Goal: Information Seeking & Learning: Learn about a topic

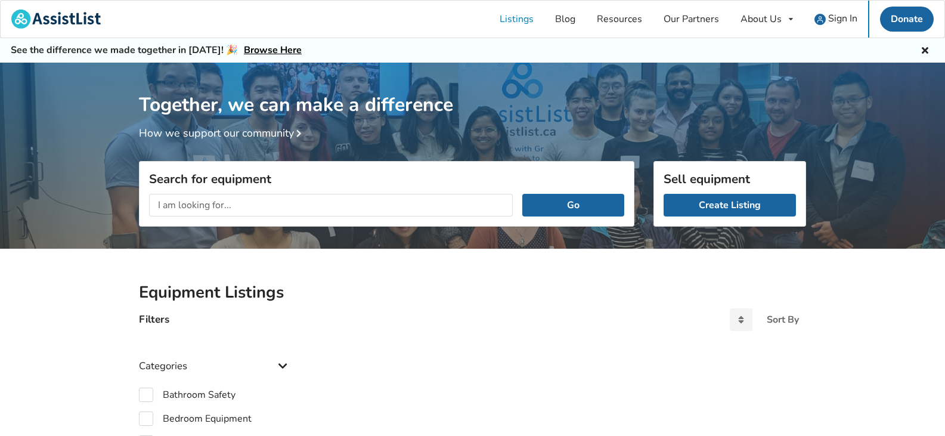
scroll to position [468, 0]
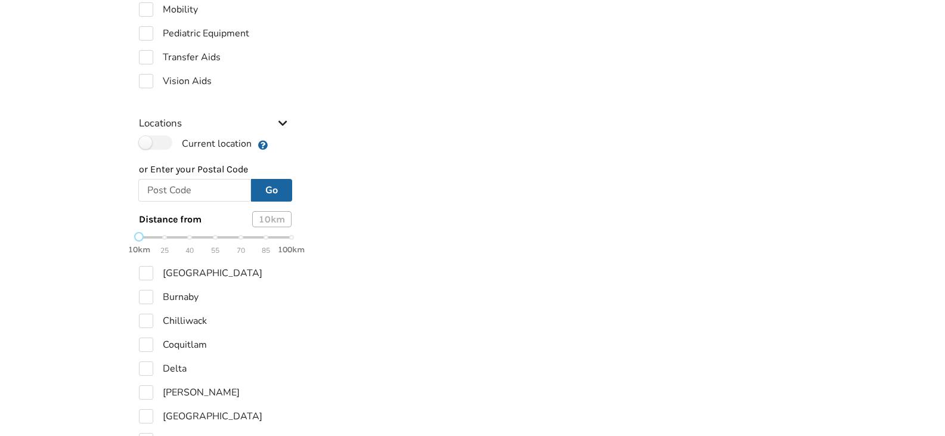
checkbox input "true"
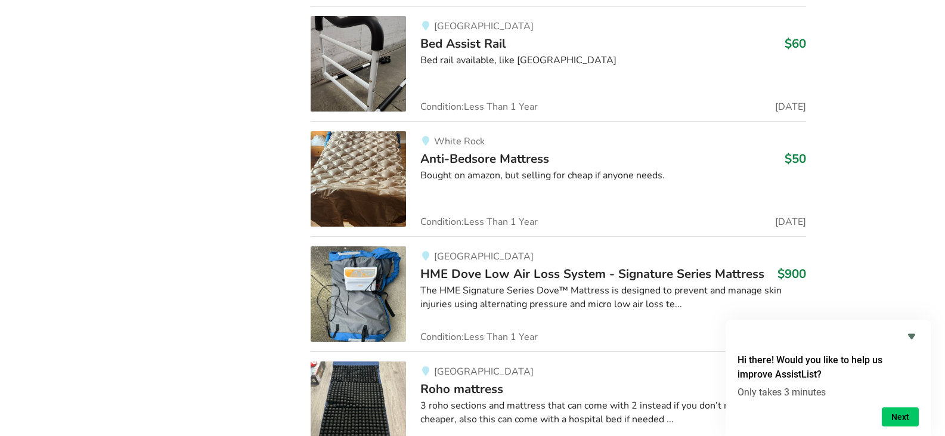
scroll to position [1780, 0]
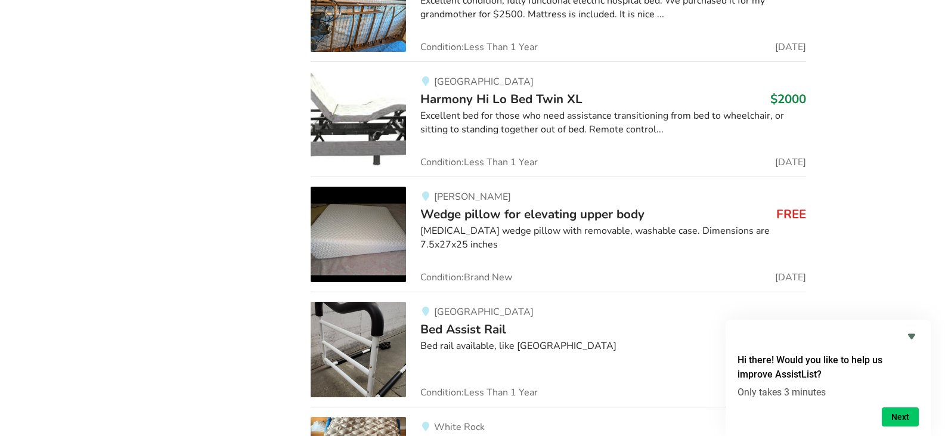
click at [451, 95] on span "Harmony Hi Lo Bed Twin XL" at bounding box center [501, 99] width 162 height 17
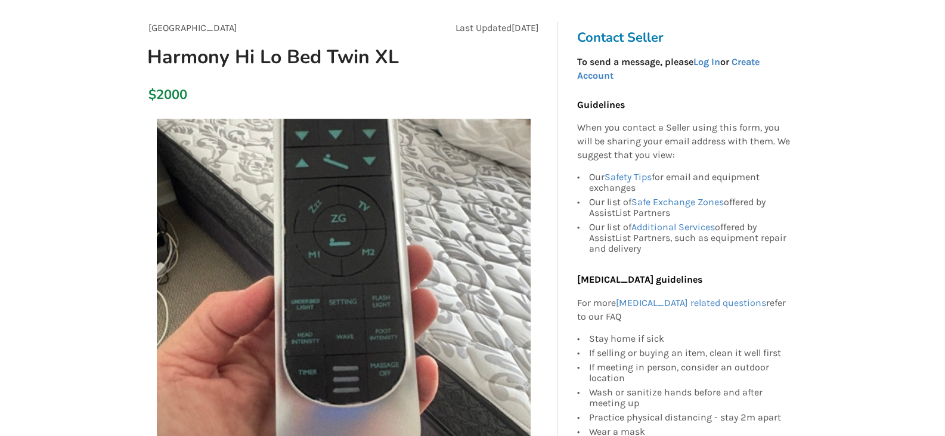
scroll to position [119, 0]
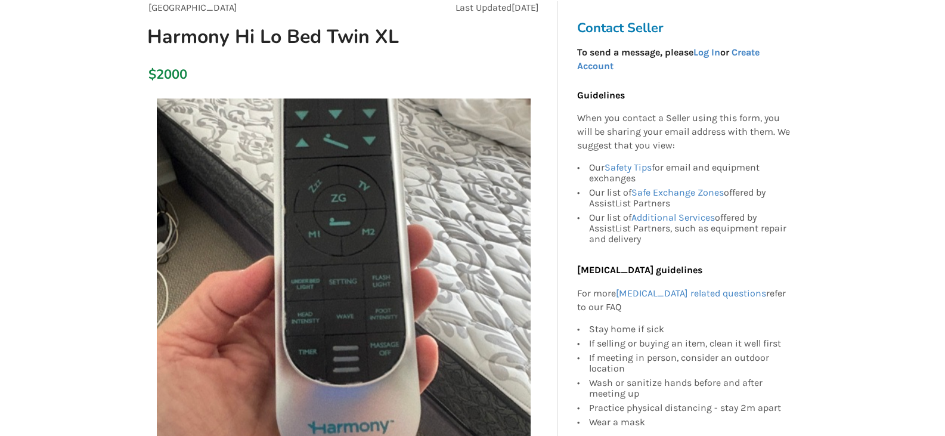
click at [224, 43] on h1 "Harmony Hi Lo Bed Twin XL" at bounding box center [279, 36] width 282 height 24
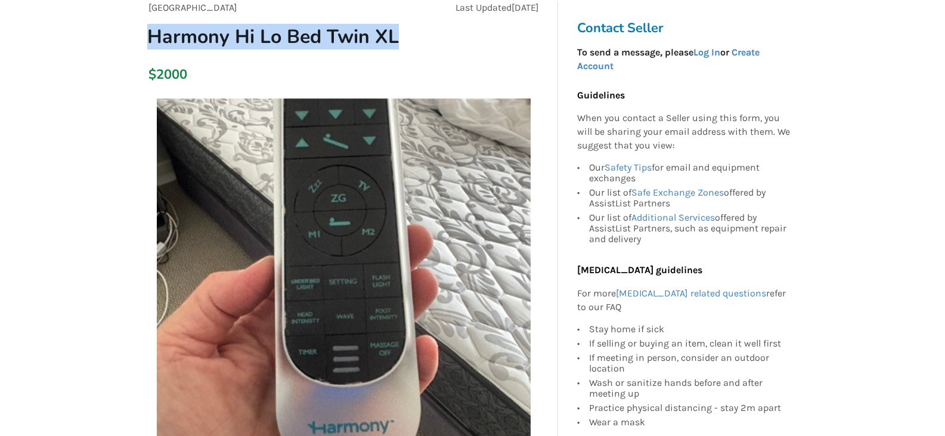
drag, startPoint x: 150, startPoint y: 35, endPoint x: 413, endPoint y: 44, distance: 263.1
click at [413, 44] on h1 "Harmony Hi Lo Bed Twin XL" at bounding box center [279, 36] width 282 height 24
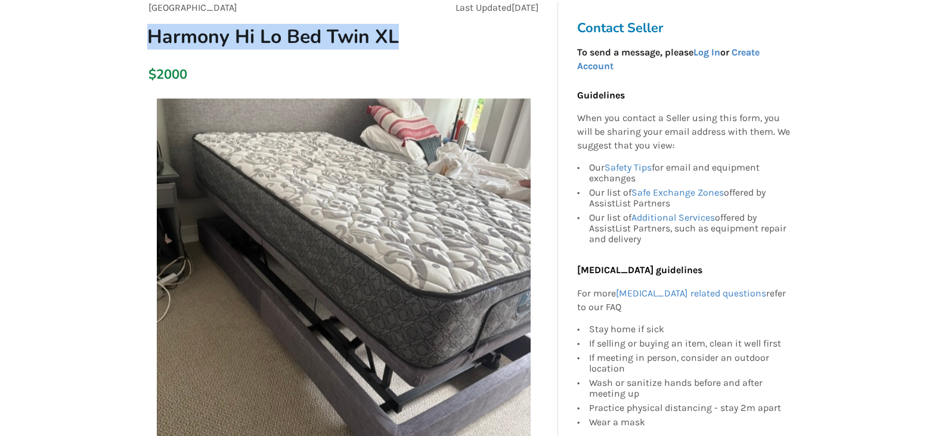
copy h1 "Harmony Hi Lo Bed Twin XL"
